Goal: Communication & Community: Answer question/provide support

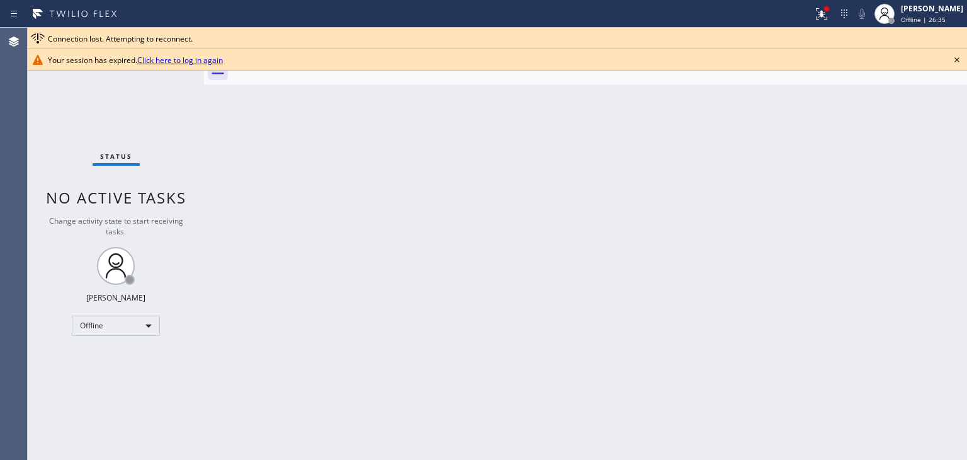
scroll to position [128, 0]
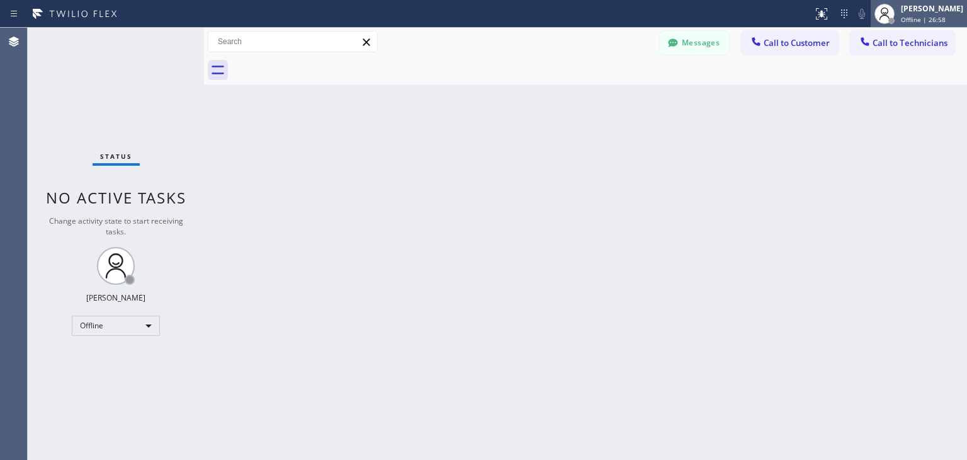
click at [931, 20] on span "Offline | 26:58" at bounding box center [923, 19] width 45 height 9
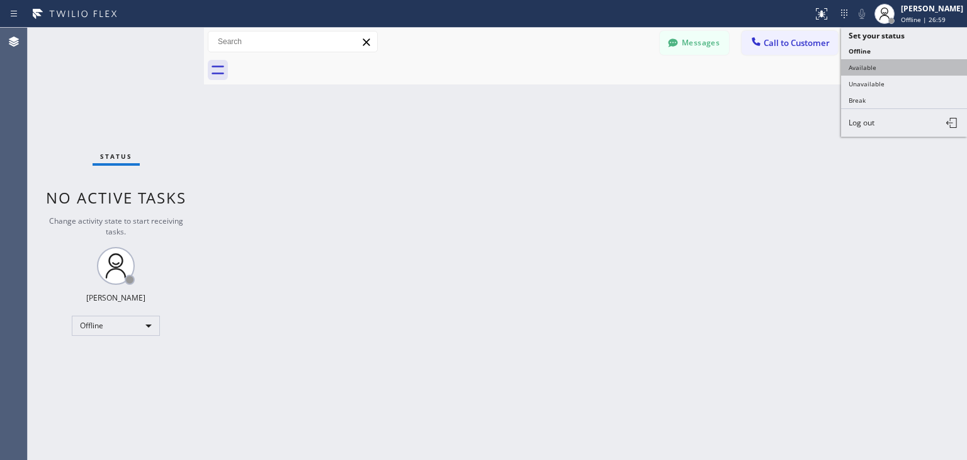
click at [921, 71] on button "Available" at bounding box center [904, 67] width 126 height 16
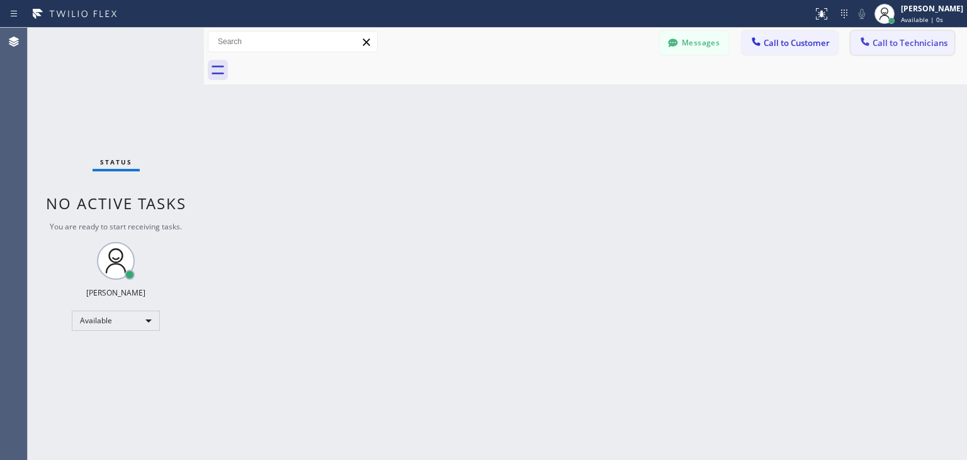
click at [922, 46] on span "Call to Technicians" at bounding box center [910, 42] width 75 height 11
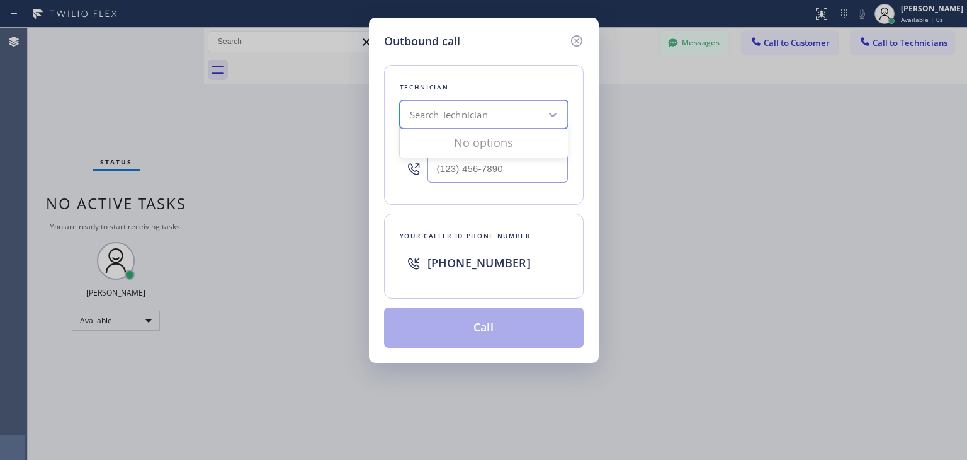
click at [516, 106] on div "Search Technician" at bounding box center [472, 115] width 137 height 22
type input "oleks"
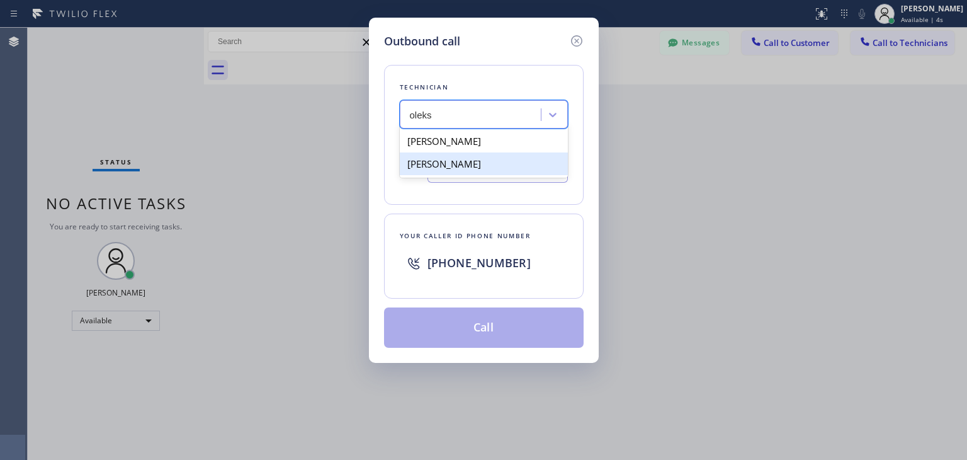
click at [509, 160] on div "[PERSON_NAME]" at bounding box center [484, 163] width 168 height 23
type input "[PHONE_NUMBER]"
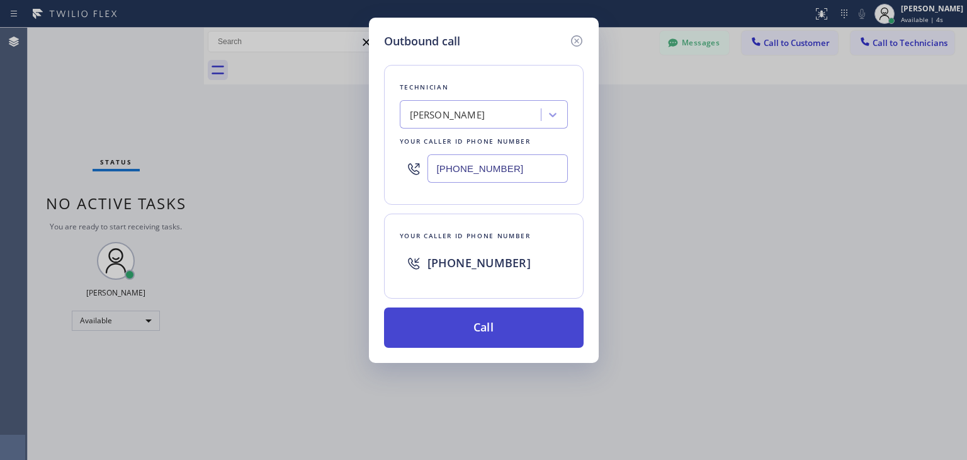
click at [501, 314] on button "Call" at bounding box center [484, 327] width 200 height 40
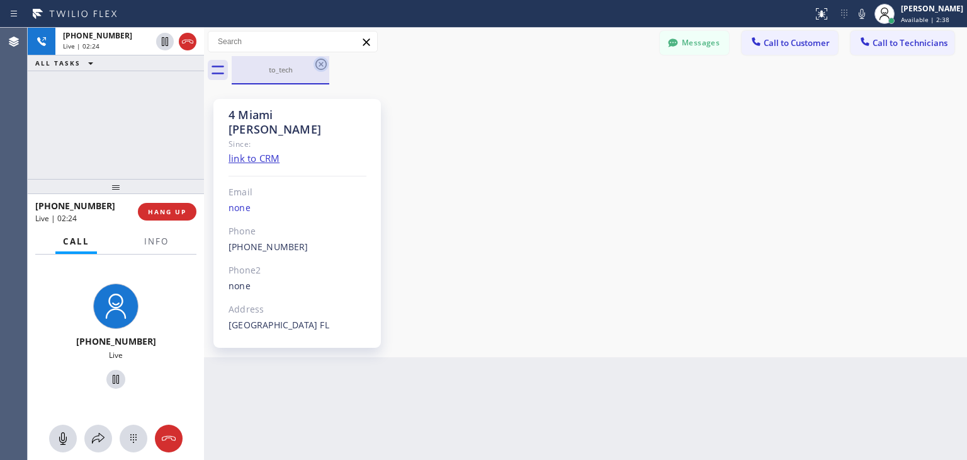
click at [323, 68] on icon at bounding box center [321, 64] width 15 height 15
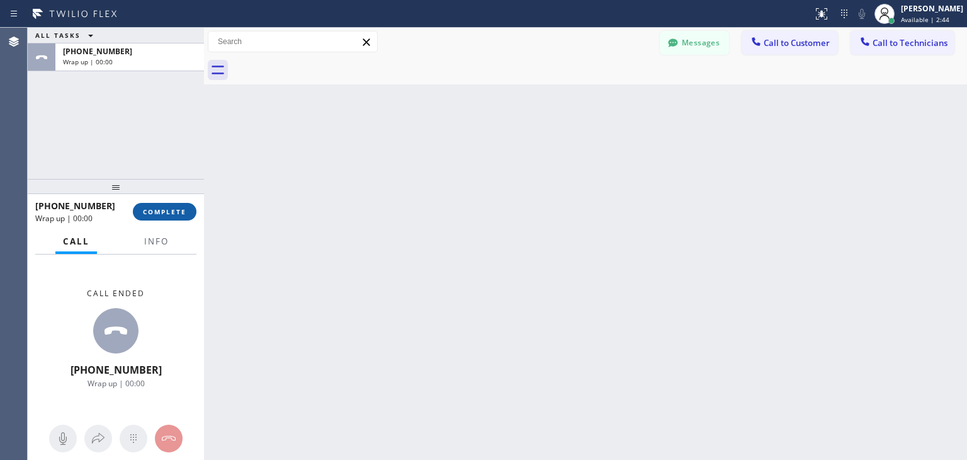
click at [171, 210] on span "COMPLETE" at bounding box center [164, 211] width 43 height 9
click at [900, 48] on span "Call to Technicians" at bounding box center [910, 42] width 75 height 11
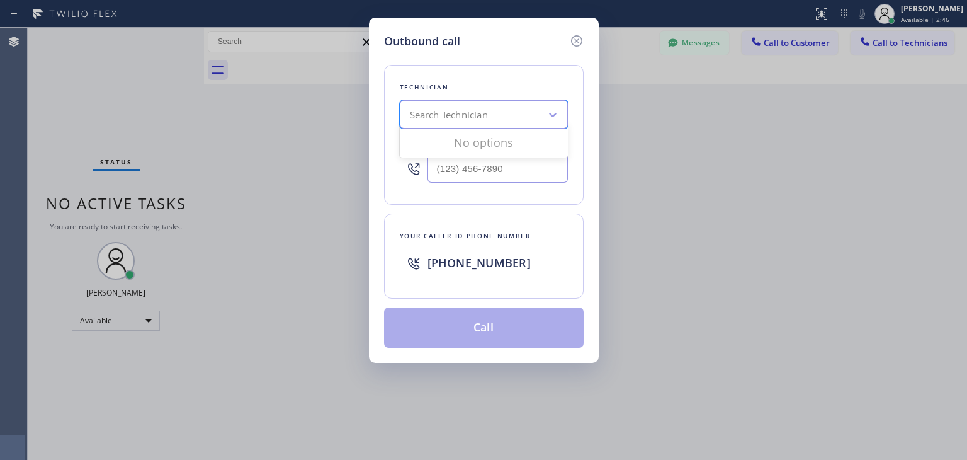
click at [452, 127] on div "Search Technician" at bounding box center [484, 114] width 168 height 28
type input "Vitalii"
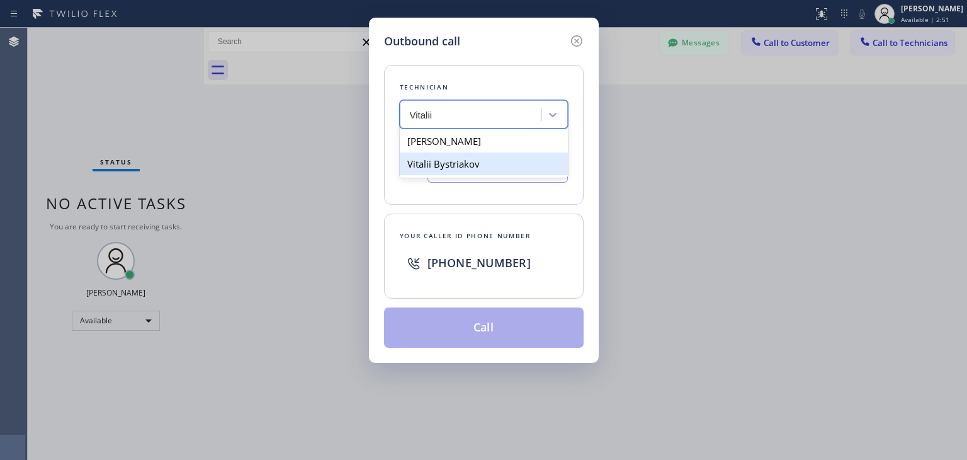
drag, startPoint x: 506, startPoint y: 160, endPoint x: 516, endPoint y: 147, distance: 16.6
click at [516, 147] on div "[PERSON_NAME] Bystriakov" at bounding box center [484, 152] width 168 height 50
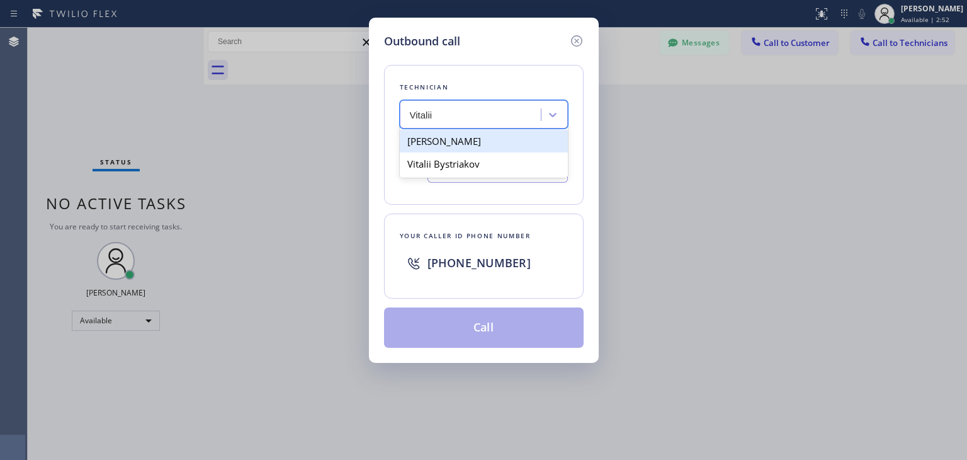
click at [522, 149] on div "[PERSON_NAME]" at bounding box center [484, 141] width 168 height 23
type input "[PHONE_NUMBER]"
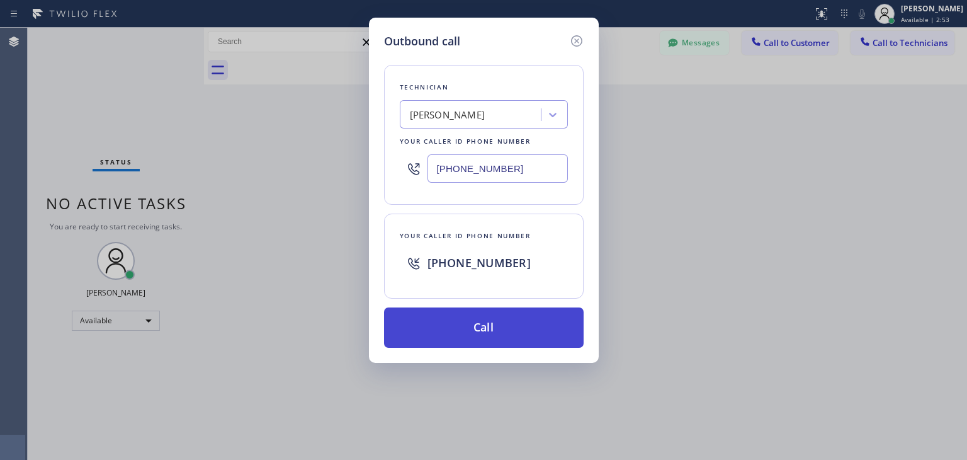
click at [503, 320] on button "Call" at bounding box center [484, 327] width 200 height 40
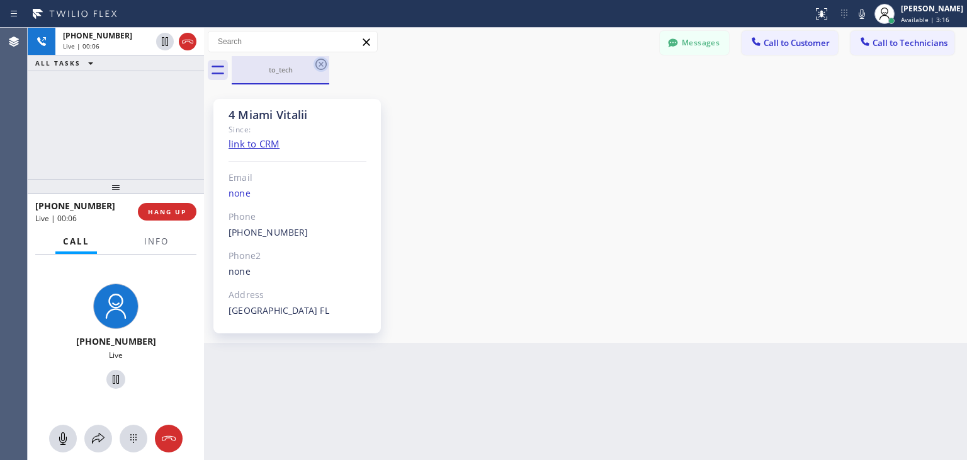
click at [327, 69] on icon at bounding box center [321, 64] width 15 height 15
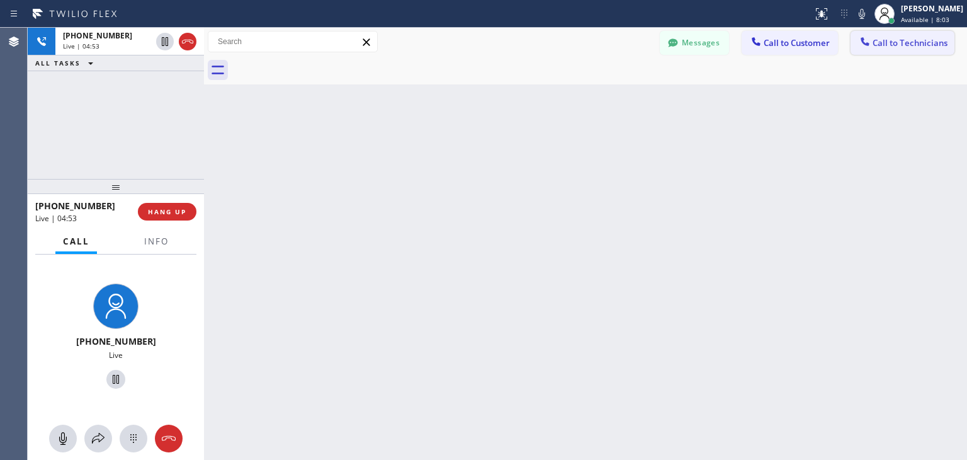
click at [892, 37] on span "Call to Technicians" at bounding box center [910, 42] width 75 height 11
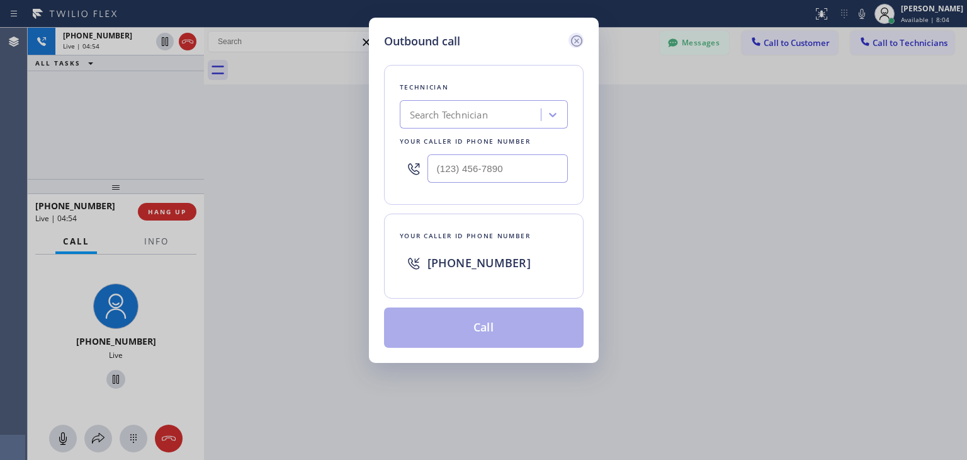
click at [570, 42] on icon at bounding box center [576, 40] width 15 height 15
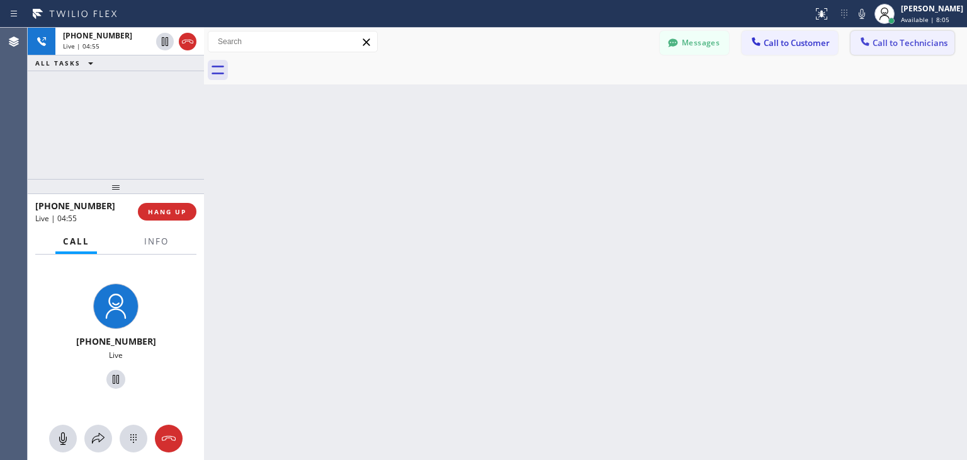
click at [919, 35] on button "Call to Technicians" at bounding box center [903, 43] width 104 height 24
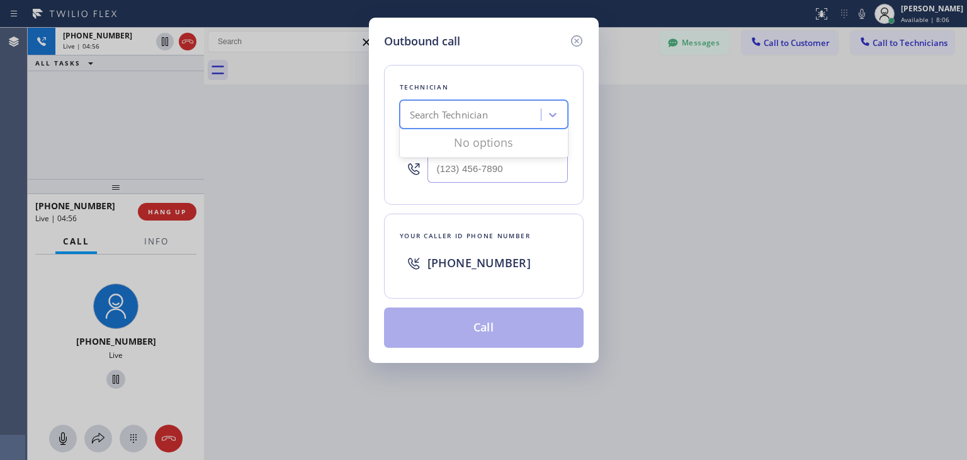
click at [516, 123] on div "Search Technician" at bounding box center [472, 115] width 137 height 22
type input "oleks"
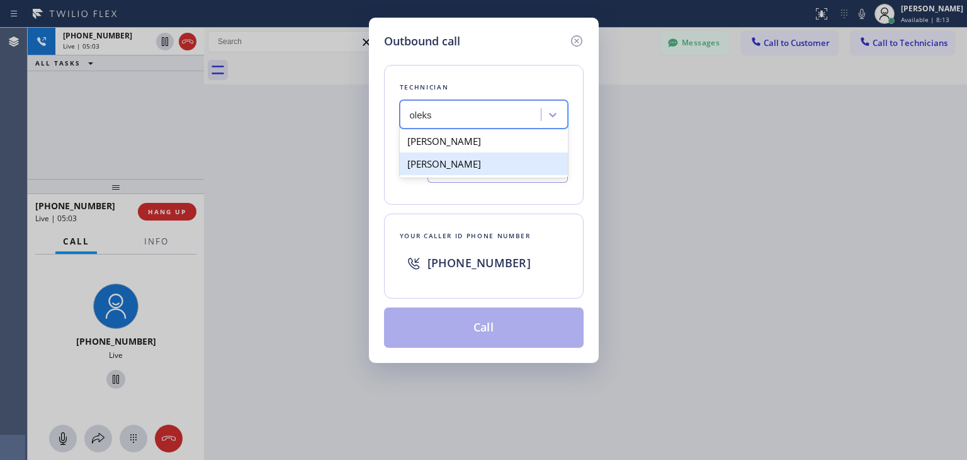
click at [524, 158] on div "[PERSON_NAME]" at bounding box center [484, 163] width 168 height 23
type input "[PHONE_NUMBER]"
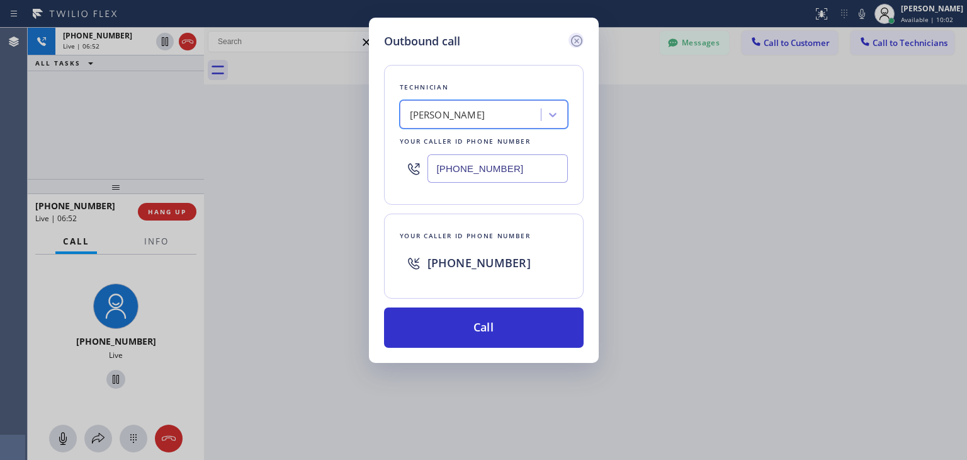
click at [576, 41] on icon at bounding box center [575, 40] width 11 height 11
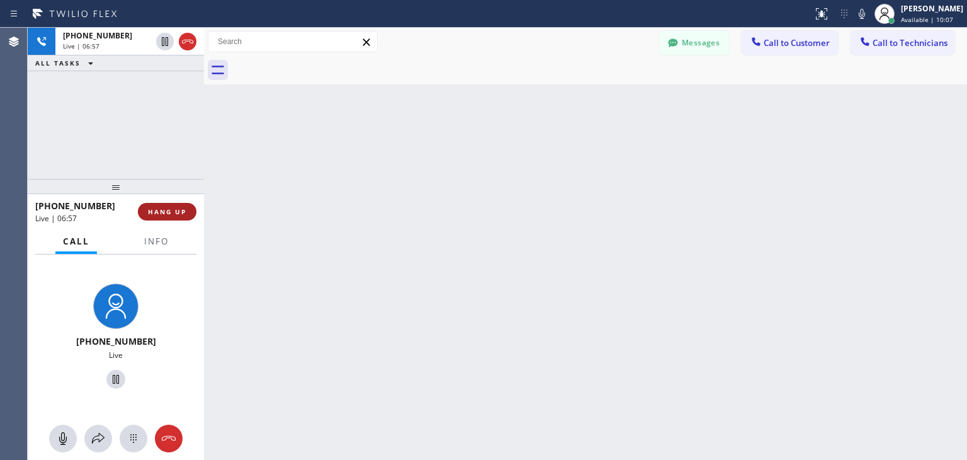
click at [173, 207] on button "HANG UP" at bounding box center [167, 212] width 59 height 18
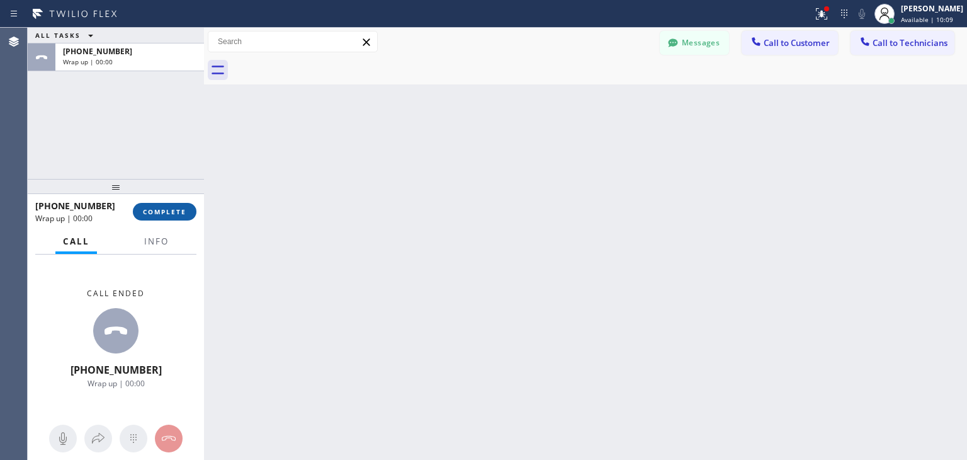
click at [173, 207] on button "COMPLETE" at bounding box center [165, 212] width 64 height 18
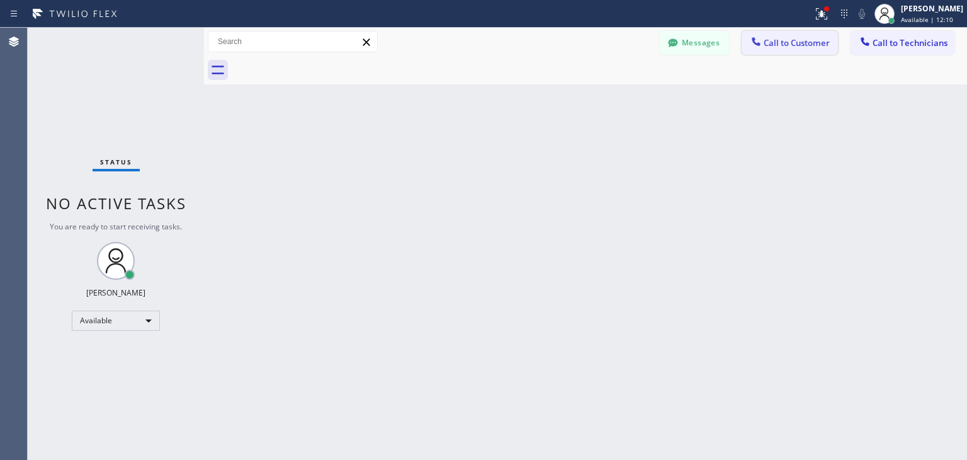
click at [768, 39] on span "Call to Customer" at bounding box center [797, 42] width 66 height 11
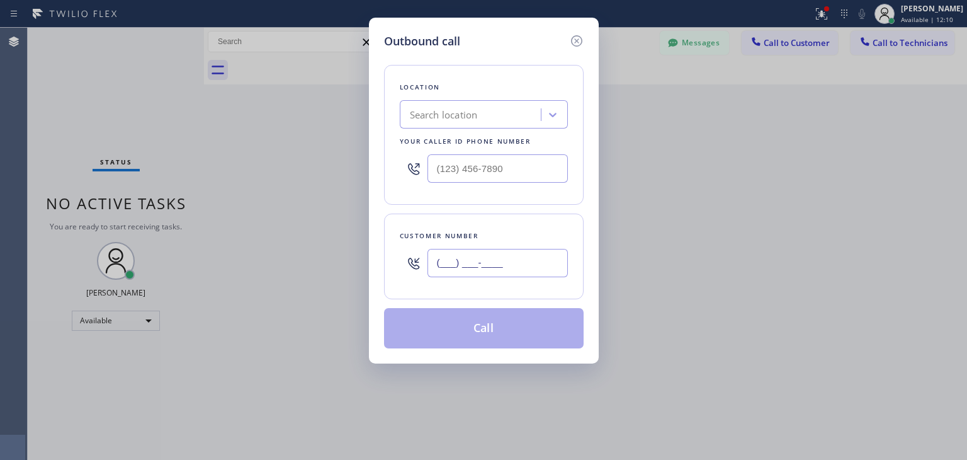
paste input "786) 282-8361"
click at [506, 273] on input "[PHONE_NUMBER]" at bounding box center [498, 263] width 140 height 28
type input "[PHONE_NUMBER]"
paste input "Thermador Repair Group"
type input "Thermador Repair Group"
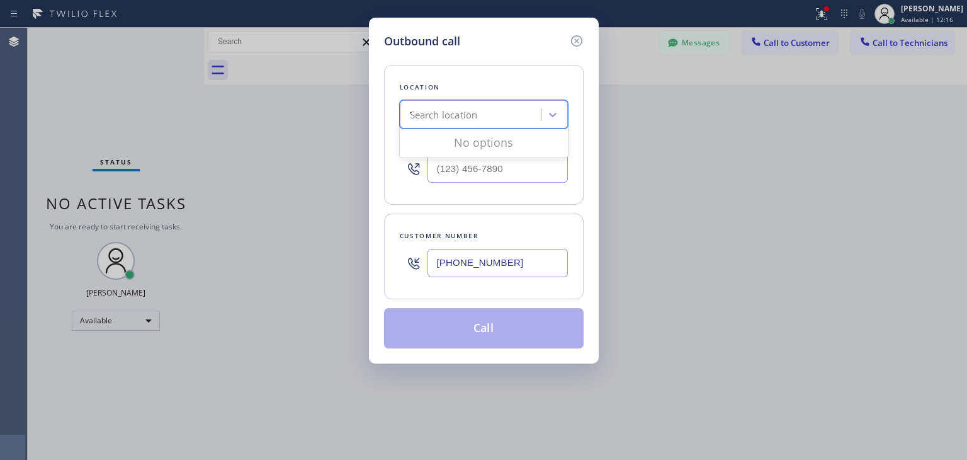
click at [463, 101] on div "Search location Thermador Repair Group" at bounding box center [484, 114] width 168 height 28
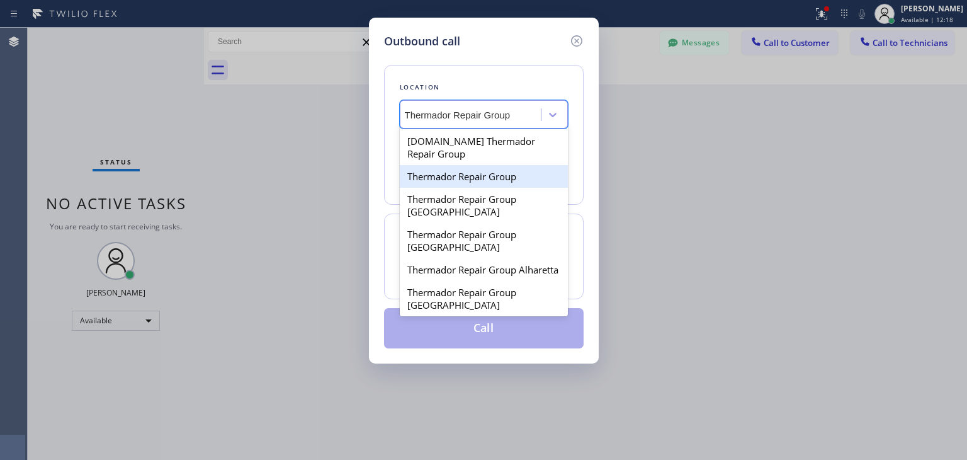
click at [494, 169] on div "Thermador Repair Group" at bounding box center [484, 176] width 168 height 23
type input "[PHONE_NUMBER]"
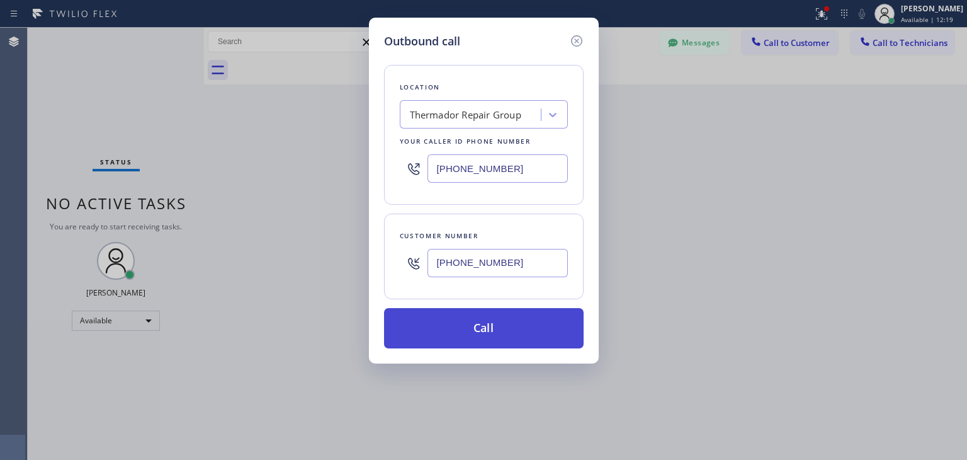
click at [513, 314] on button "Call" at bounding box center [484, 328] width 200 height 40
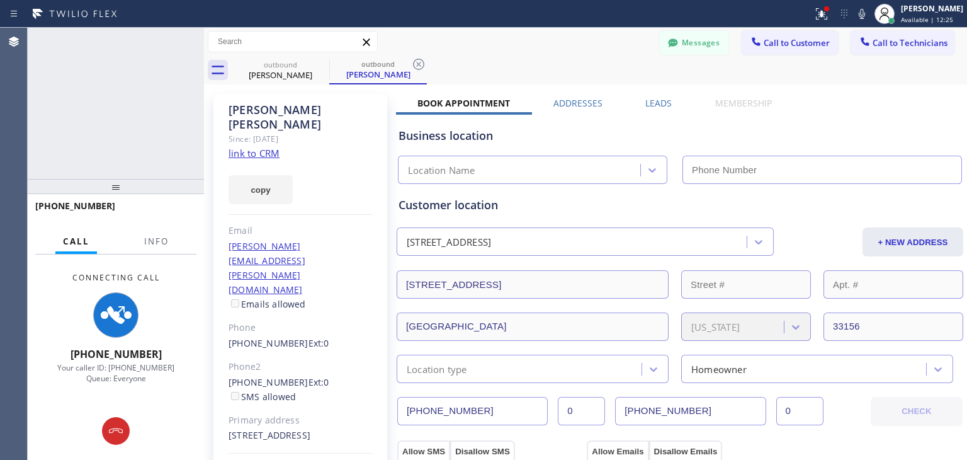
type input "[PHONE_NUMBER]"
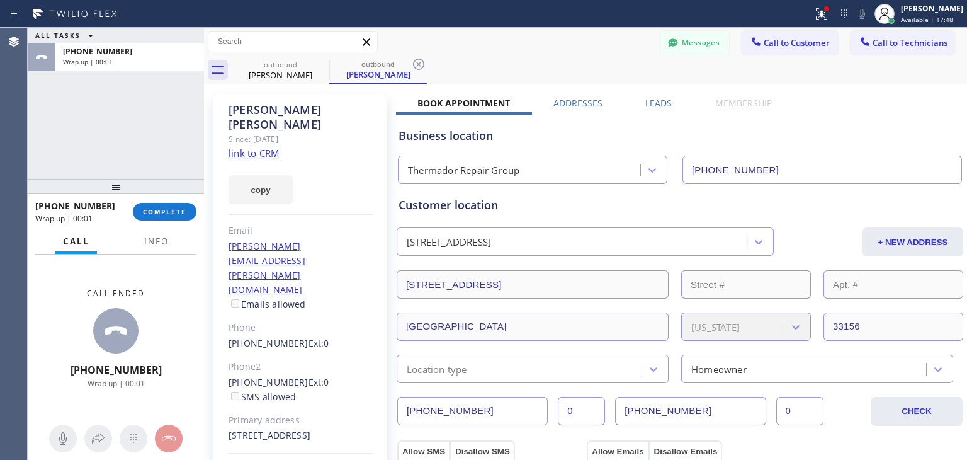
click at [182, 220] on div "[PHONE_NUMBER] Wrap up | 00:01 COMPLETE" at bounding box center [115, 211] width 161 height 33
click at [181, 215] on div "[PHONE_NUMBER] Wrap up | 00:01 COMPLETE" at bounding box center [115, 211] width 161 height 33
click at [181, 215] on span "COMPLETE" at bounding box center [164, 211] width 43 height 9
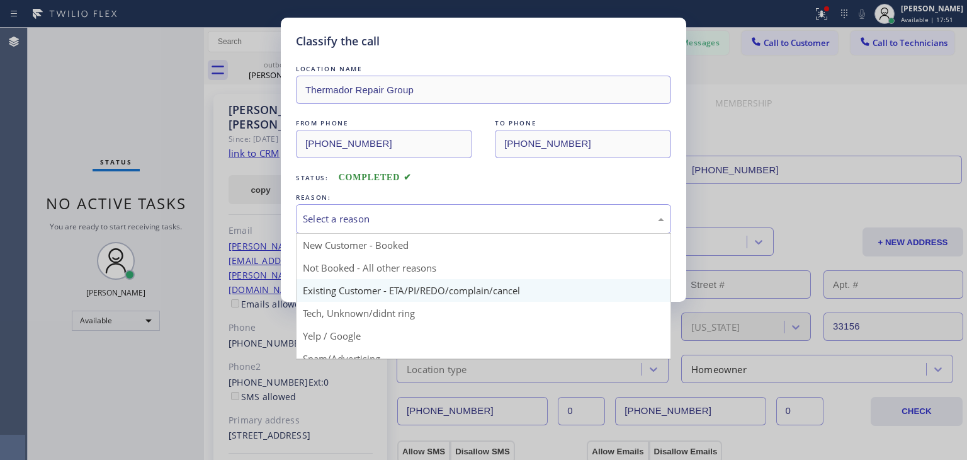
drag, startPoint x: 447, startPoint y: 217, endPoint x: 448, endPoint y: 293, distance: 76.2
click at [448, 234] on div "Select a reason New Customer - Booked Not Booked - All other reasons Existing C…" at bounding box center [483, 219] width 375 height 30
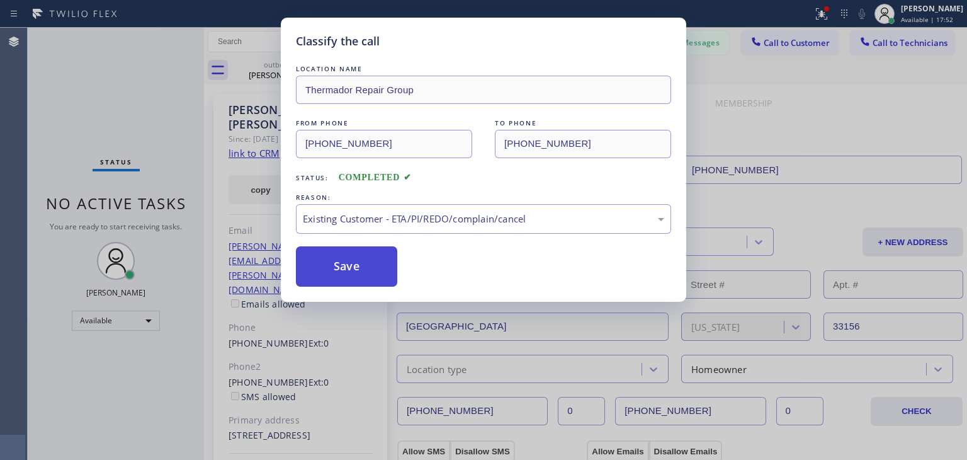
click at [378, 282] on button "Save" at bounding box center [346, 266] width 101 height 40
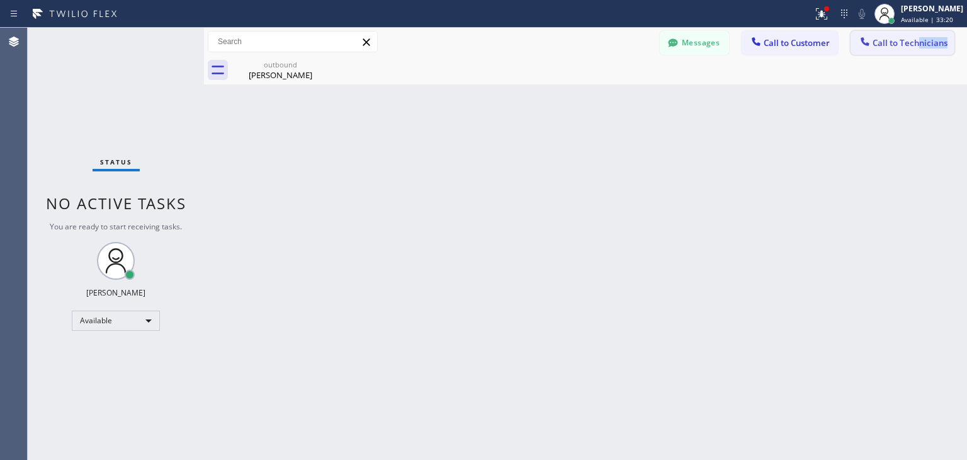
drag, startPoint x: 966, startPoint y: 42, endPoint x: 915, endPoint y: 36, distance: 51.9
click at [915, 36] on div "Messages Call to Customer Call to Technicians Outbound call Location Thermador …" at bounding box center [813, 42] width 307 height 22
click at [915, 36] on button "Call to Technicians" at bounding box center [903, 43] width 104 height 24
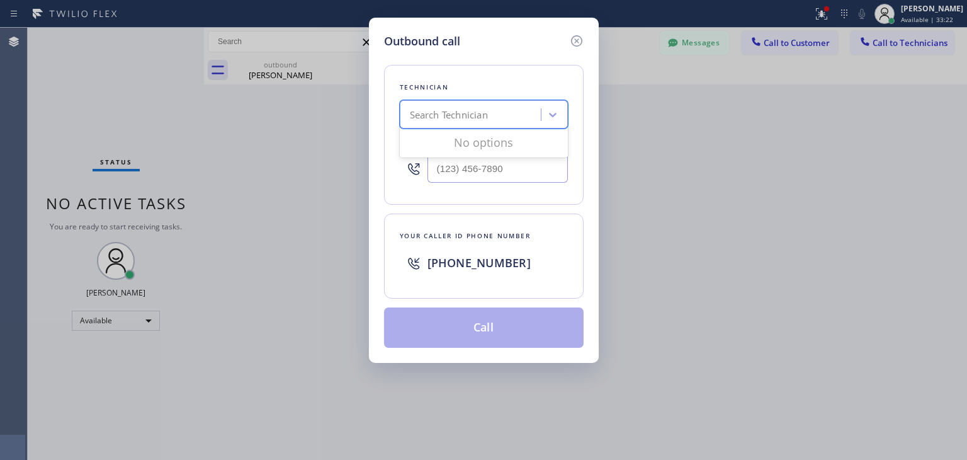
click at [503, 125] on div "Search Technician" at bounding box center [472, 115] width 137 height 22
type input "vitalii"
click at [491, 139] on div "[PERSON_NAME]" at bounding box center [484, 141] width 168 height 23
type input "[PHONE_NUMBER]"
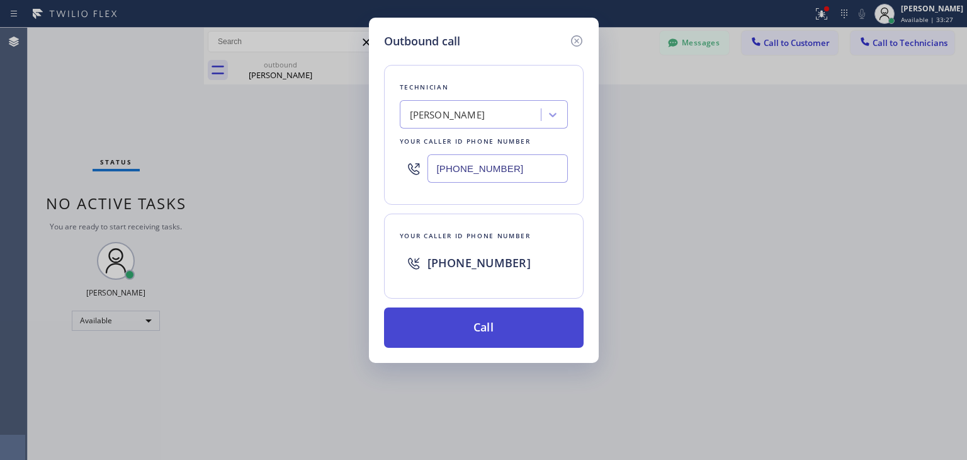
click at [498, 323] on button "Call" at bounding box center [484, 327] width 200 height 40
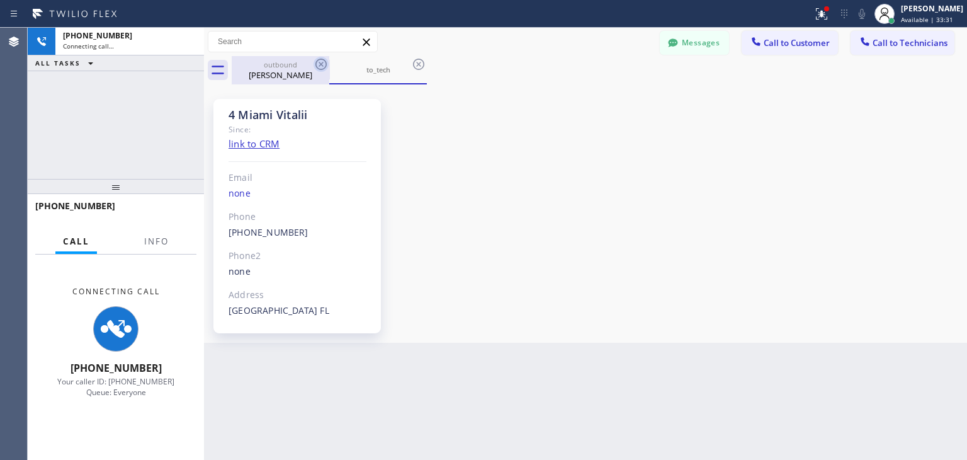
click at [326, 61] on icon at bounding box center [321, 64] width 15 height 15
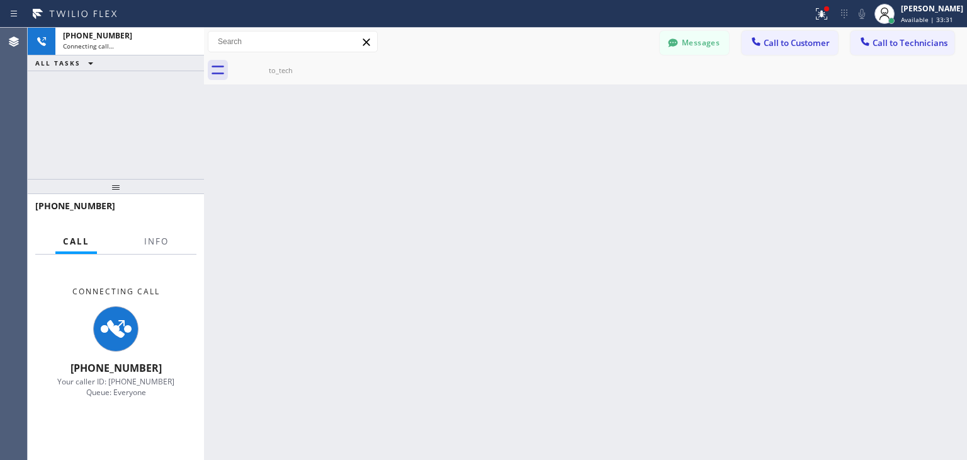
click at [0, 0] on icon at bounding box center [0, 0] width 0 height 0
drag, startPoint x: 326, startPoint y: 61, endPoint x: 676, endPoint y: 443, distance: 517.9
click at [676, 443] on div "Back to Dashboard Change Sender ID Customers Technicians [PERSON_NAME] [DATE] 0…" at bounding box center [585, 244] width 763 height 432
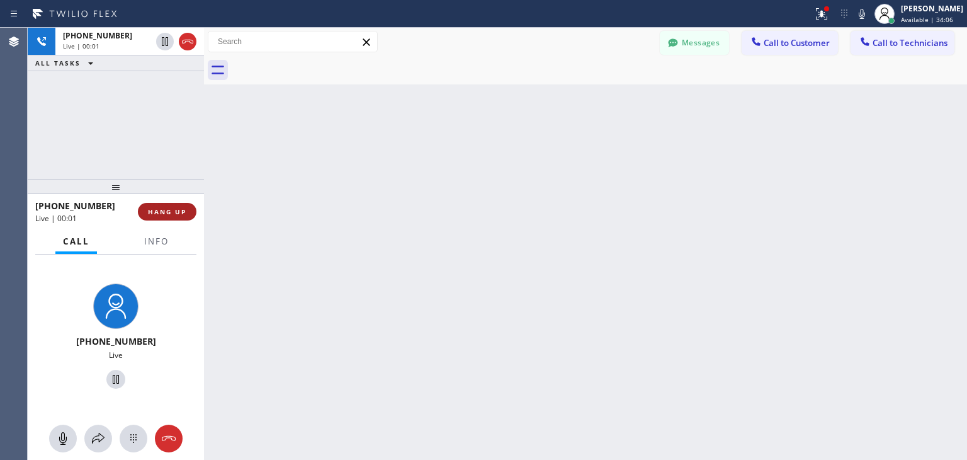
drag, startPoint x: 144, startPoint y: 220, endPoint x: 169, endPoint y: 212, distance: 26.7
click at [169, 212] on div "[PHONE_NUMBER] Live | 00:01 HANG UP" at bounding box center [115, 211] width 161 height 33
click at [169, 212] on span "HANG UP" at bounding box center [167, 211] width 38 height 9
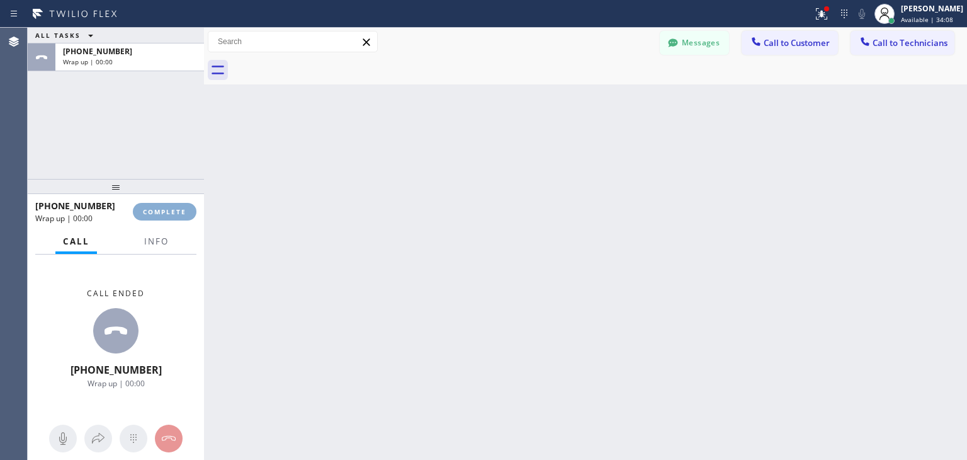
click at [169, 212] on span "COMPLETE" at bounding box center [164, 211] width 43 height 9
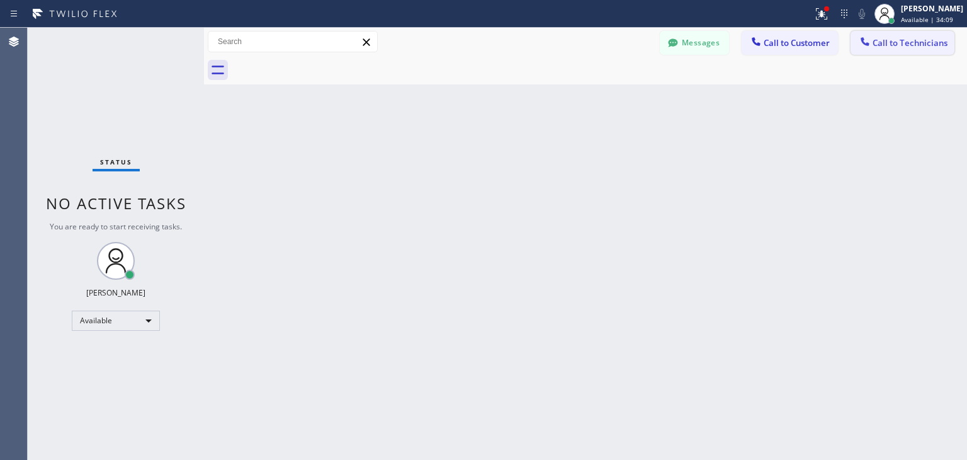
click at [927, 35] on button "Call to Technicians" at bounding box center [903, 43] width 104 height 24
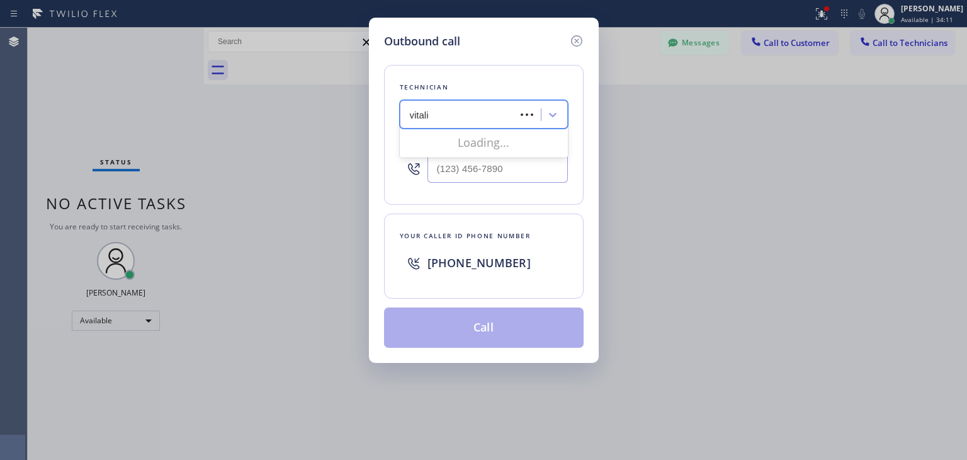
type input "vitalii"
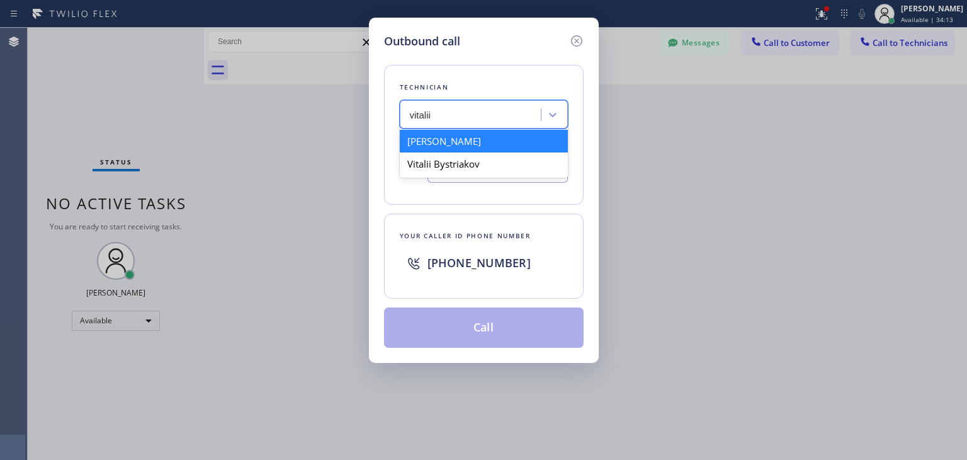
click at [494, 141] on div "[PERSON_NAME]" at bounding box center [484, 141] width 168 height 23
type input "[PHONE_NUMBER]"
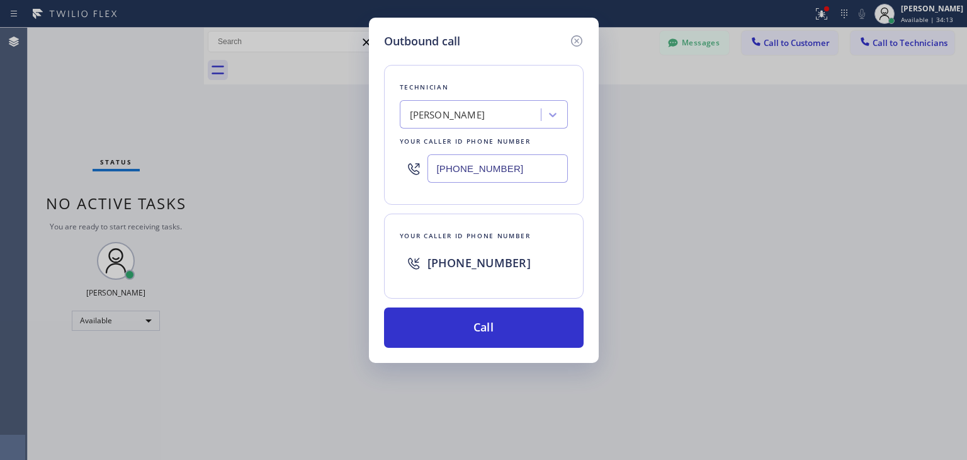
click at [494, 363] on div "Outbound call Technician [PERSON_NAME] Your caller id phone number [PHONE_NUMBE…" at bounding box center [483, 230] width 967 height 460
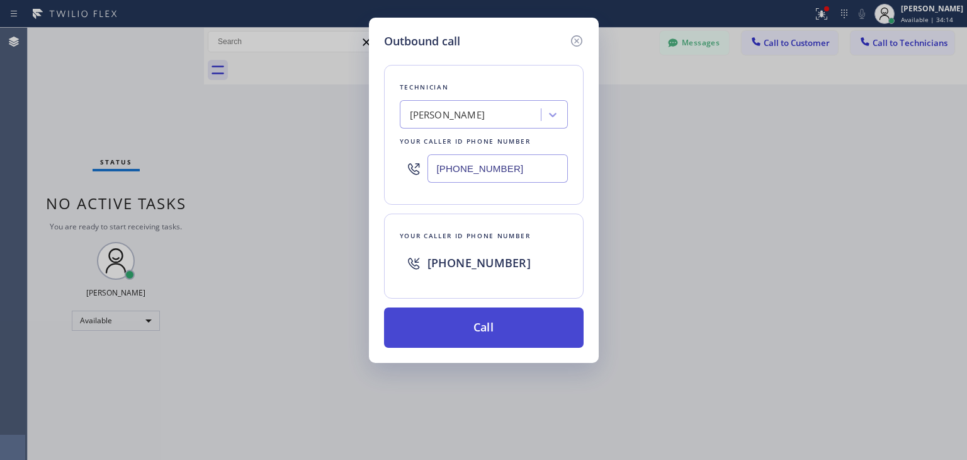
click at [524, 334] on button "Call" at bounding box center [484, 327] width 200 height 40
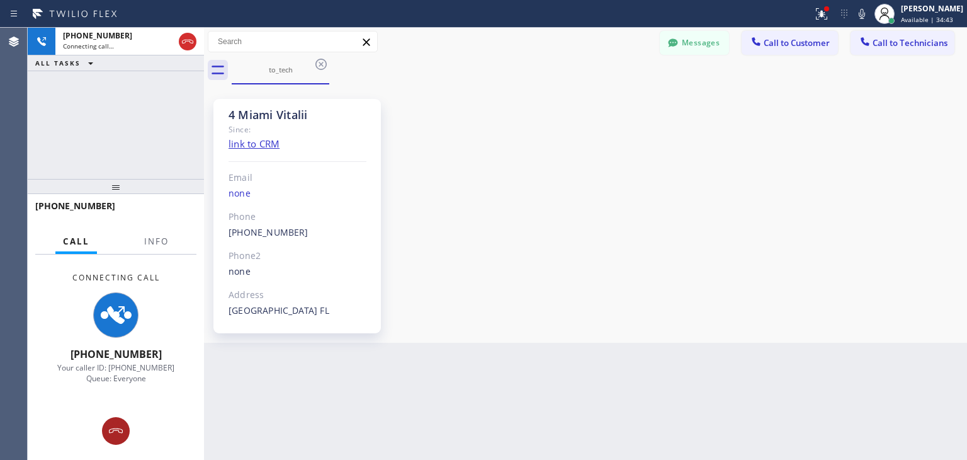
click at [122, 431] on icon at bounding box center [115, 430] width 15 height 15
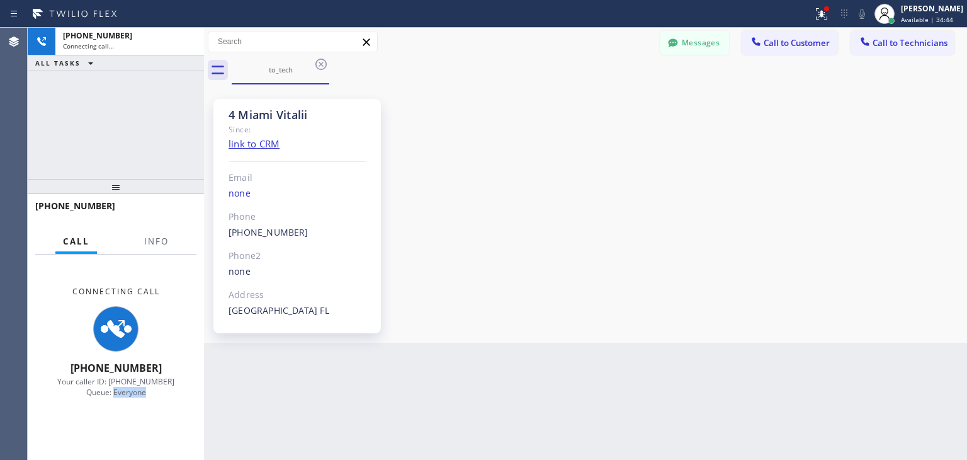
click at [122, 431] on div "Connecting Call [PHONE_NUMBER] Your caller ID: [PHONE_NUMBER] Queue: Everyone" at bounding box center [116, 356] width 176 height 205
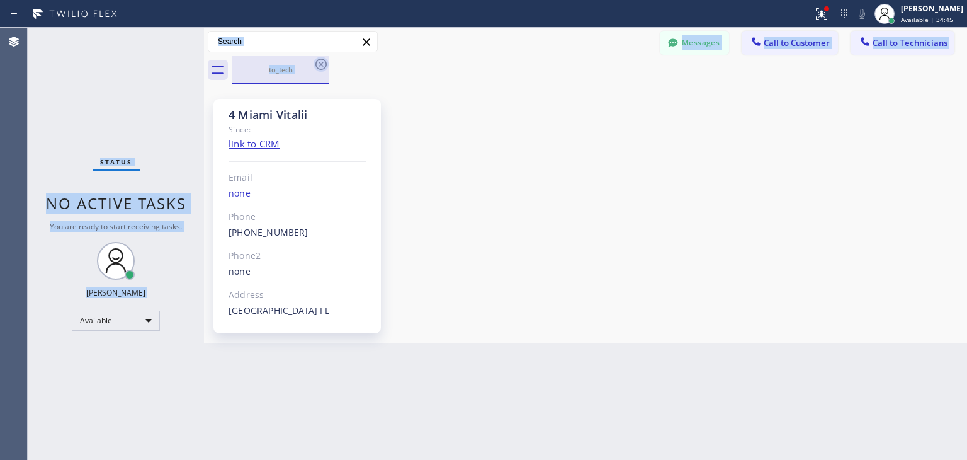
drag, startPoint x: 122, startPoint y: 431, endPoint x: 315, endPoint y: 64, distance: 414.9
click at [315, 64] on icon at bounding box center [321, 64] width 15 height 15
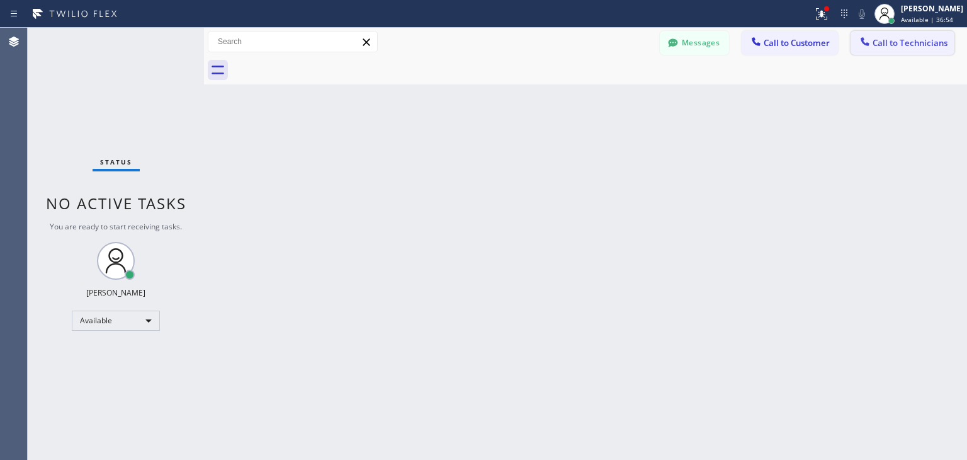
click at [888, 49] on button "Call to Technicians" at bounding box center [903, 43] width 104 height 24
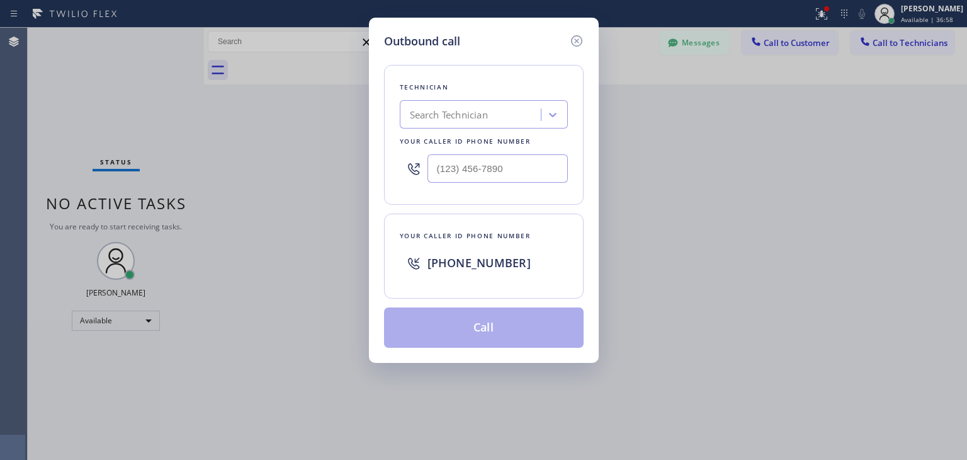
click at [482, 129] on div "Technician Search Technician Your caller id phone number" at bounding box center [484, 135] width 200 height 140
click at [487, 125] on div "Search Technician" at bounding box center [472, 115] width 137 height 22
type input "vitalii"
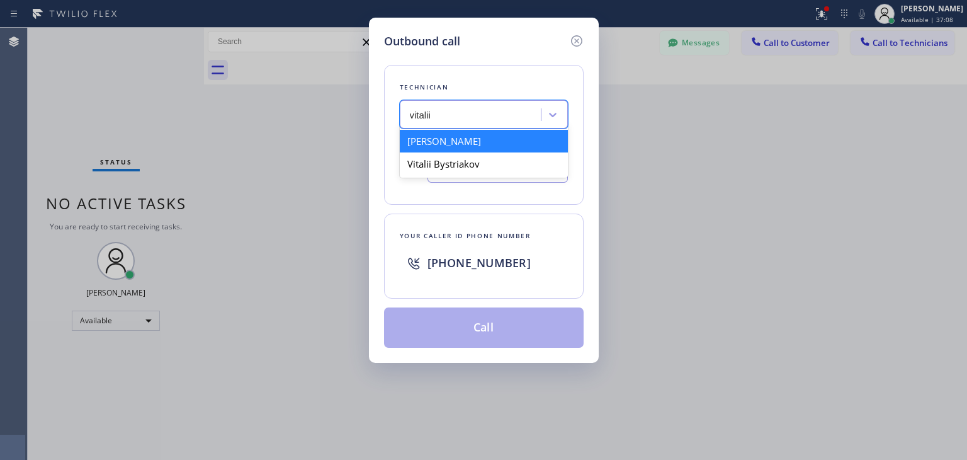
click at [480, 139] on div "[PERSON_NAME]" at bounding box center [484, 141] width 168 height 23
type input "[PHONE_NUMBER]"
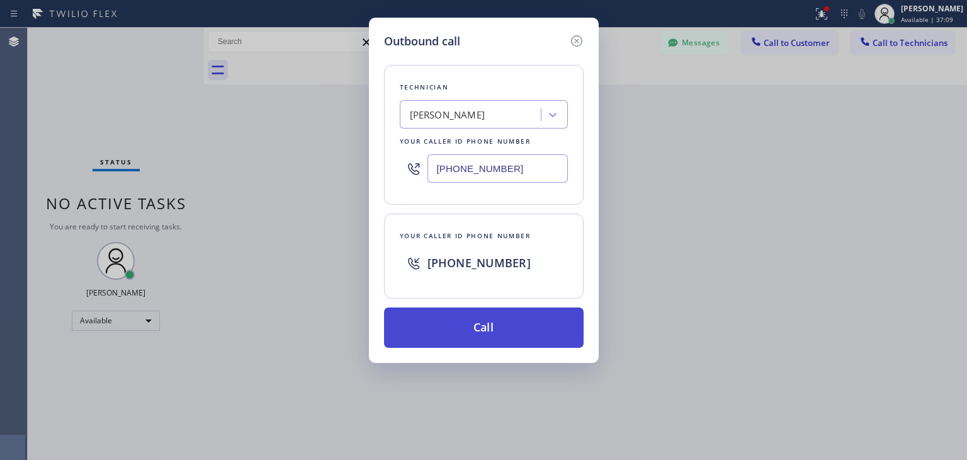
click at [482, 331] on button "Call" at bounding box center [484, 327] width 200 height 40
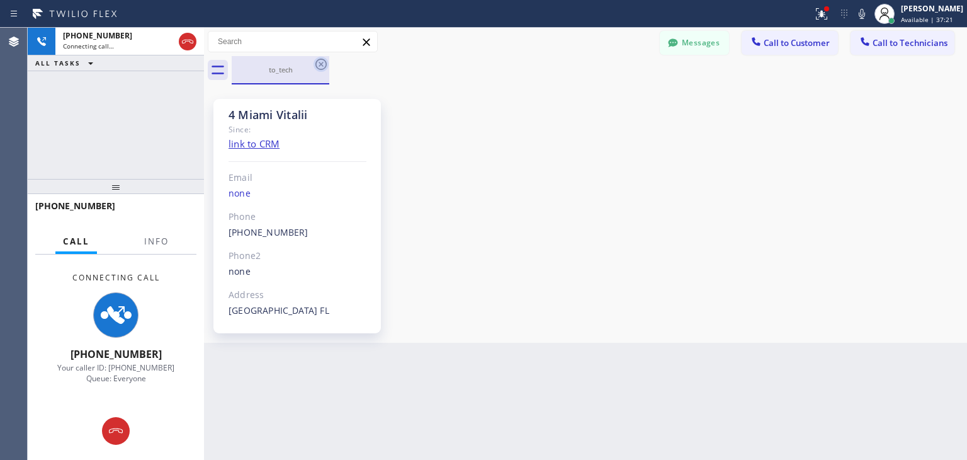
click at [328, 67] on icon at bounding box center [321, 64] width 15 height 15
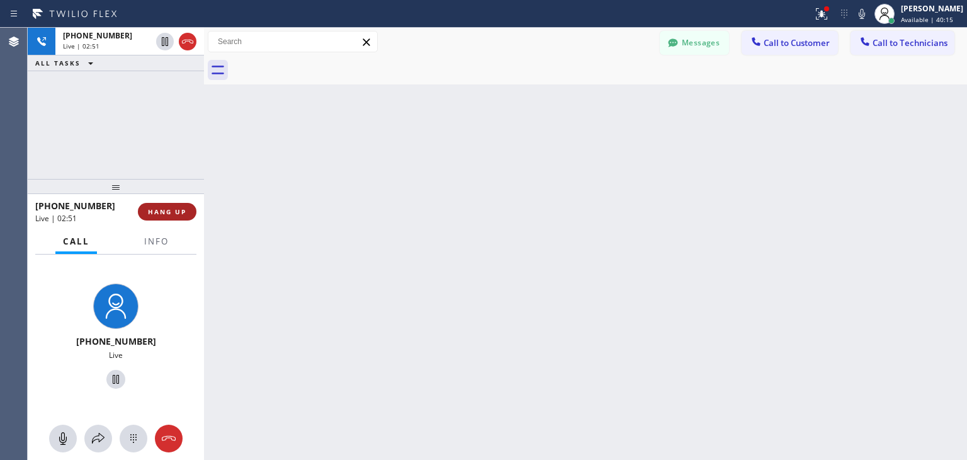
click at [178, 208] on span "HANG UP" at bounding box center [167, 211] width 38 height 9
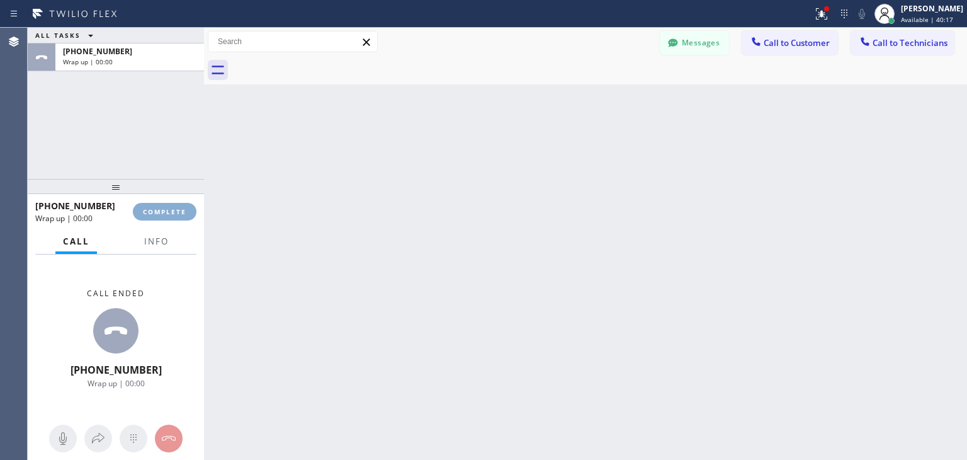
click at [178, 208] on span "COMPLETE" at bounding box center [164, 211] width 43 height 9
